Goal: Find specific page/section: Find specific page/section

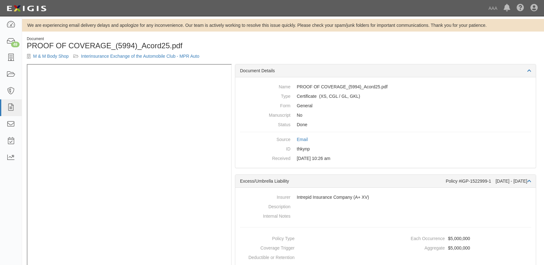
scroll to position [12, 0]
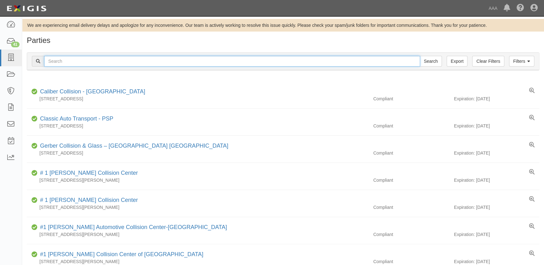
click at [151, 63] on input "text" at bounding box center [232, 61] width 376 height 11
type input "freer"
click at [420, 56] on input "Search" at bounding box center [431, 61] width 22 height 11
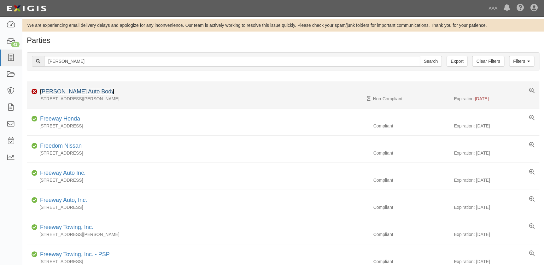
click at [75, 92] on link "[PERSON_NAME] Auto Body" at bounding box center [77, 91] width 74 height 6
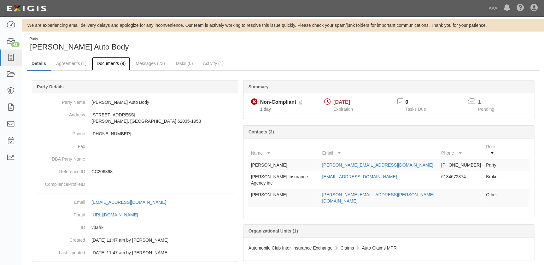
click at [104, 64] on link "Documents (9)" at bounding box center [111, 64] width 38 height 14
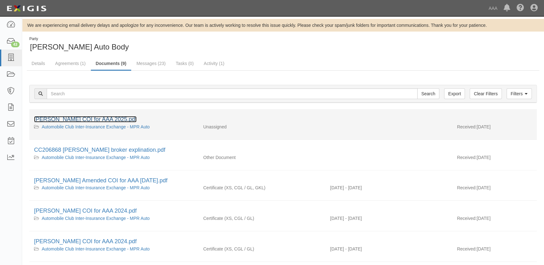
click at [84, 119] on link "[PERSON_NAME] COI for AAA 2025.pdf" at bounding box center [85, 119] width 102 height 6
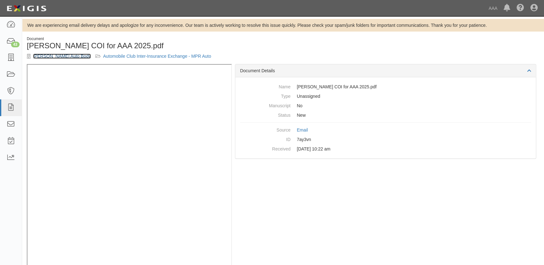
click at [57, 57] on link "[PERSON_NAME] Auto Body" at bounding box center [62, 56] width 58 height 5
